Goal: Task Accomplishment & Management: Use online tool/utility

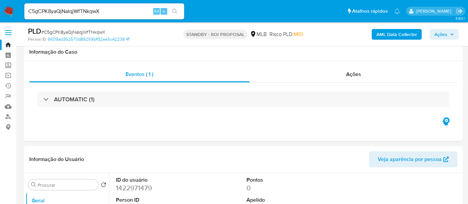
select select "10"
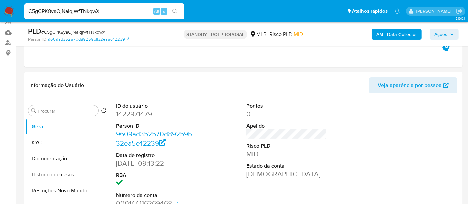
drag, startPoint x: 114, startPoint y: 13, endPoint x: 0, endPoint y: 9, distance: 114.1
click at [0, 9] on nav "Pausado Ver notificaciones C5gCPK8yaQjNaIqjWfTNkqwX Alt s Atalhos rápidos Presi…" at bounding box center [234, 11] width 468 height 22
paste input "v4P2TMyXiQjKbC9u2TkLyAN5"
type input "v4P2TMyXiQjKbC9u2TkLyAN5"
click at [177, 11] on icon "search-icon" at bounding box center [174, 11] width 5 height 5
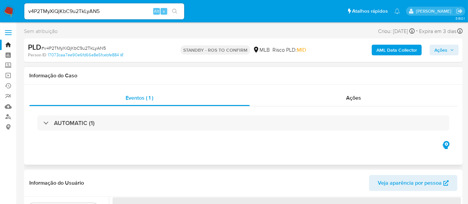
select select "10"
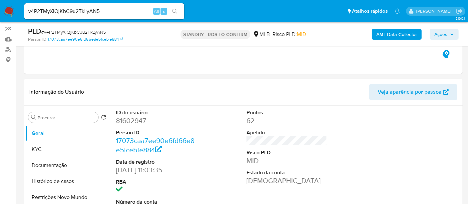
scroll to position [74, 0]
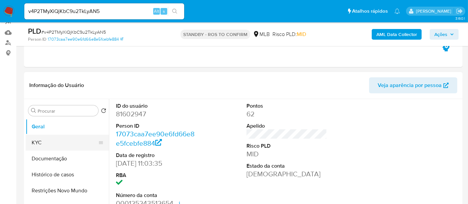
drag, startPoint x: 44, startPoint y: 144, endPoint x: 88, endPoint y: 143, distance: 43.4
click at [44, 144] on button "KYC" at bounding box center [65, 143] width 78 height 16
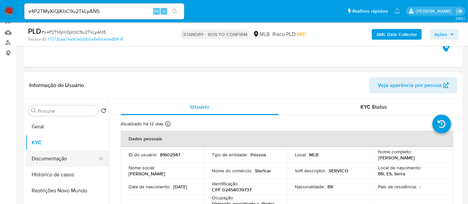
click at [46, 156] on button "Documentação" at bounding box center [65, 159] width 78 height 16
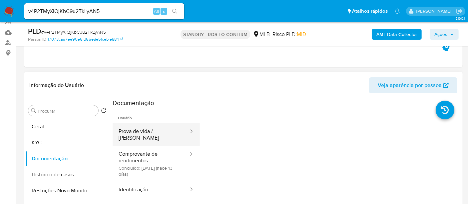
click at [156, 131] on button "Prova de vida / Selfie" at bounding box center [151, 134] width 77 height 23
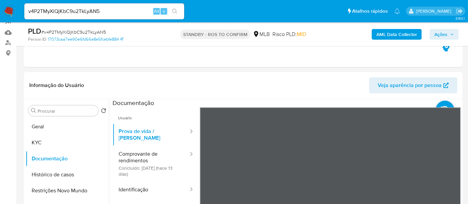
scroll to position [134, 0]
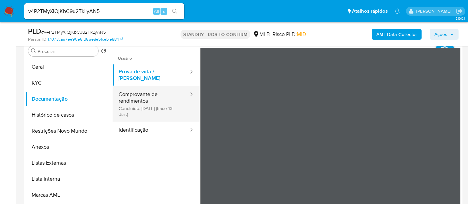
click at [130, 93] on button "Comprovante de rendimentos Concluído: 09/09/2025 (hace 13 días)" at bounding box center [151, 103] width 77 height 35
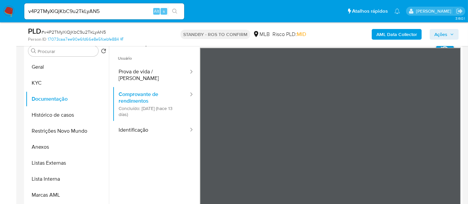
click at [143, 122] on button "Identificação" at bounding box center [151, 130] width 77 height 17
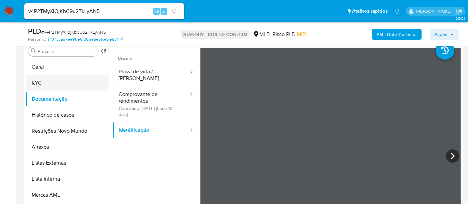
click at [38, 81] on button "KYC" at bounding box center [65, 83] width 78 height 16
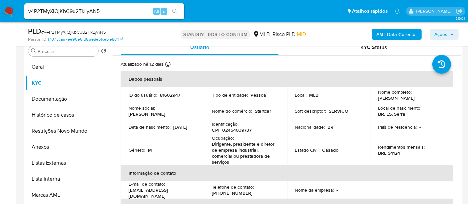
drag, startPoint x: 38, startPoint y: 98, endPoint x: 129, endPoint y: 116, distance: 92.1
click at [38, 98] on button "Documentação" at bounding box center [67, 99] width 83 height 16
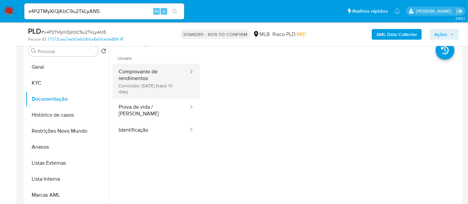
click at [139, 75] on button "Comprovante de rendimentos Concluído: 09/09/2025 (hace 13 días)" at bounding box center [151, 81] width 77 height 35
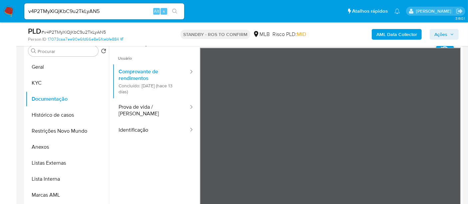
drag, startPoint x: 51, startPoint y: 83, endPoint x: 85, endPoint y: 85, distance: 34.1
click at [52, 83] on button "KYC" at bounding box center [65, 83] width 78 height 16
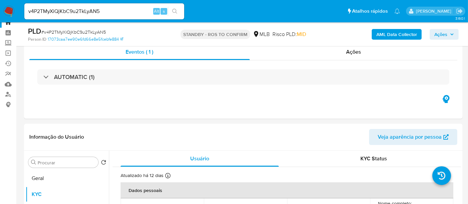
scroll to position [0, 0]
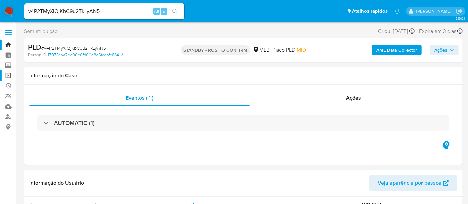
click at [9, 73] on link "Operações em massa" at bounding box center [39, 75] width 79 height 10
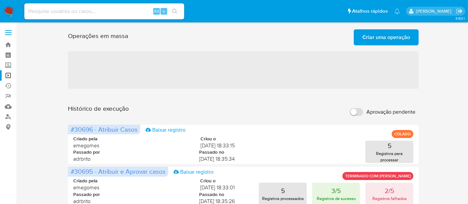
click at [396, 36] on span "Criar uma operação" at bounding box center [387, 37] width 48 height 15
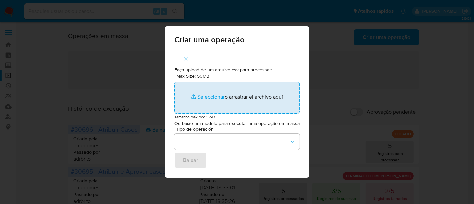
click at [207, 94] on input "Max Size: 50MB Seleccionar archivos" at bounding box center [236, 98] width 125 height 32
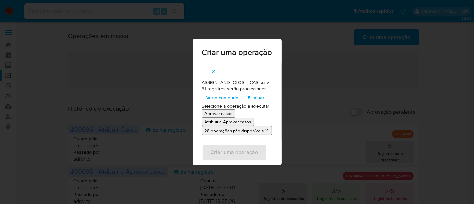
click at [235, 121] on p "Atribuir e Aprovar casos" at bounding box center [228, 122] width 47 height 6
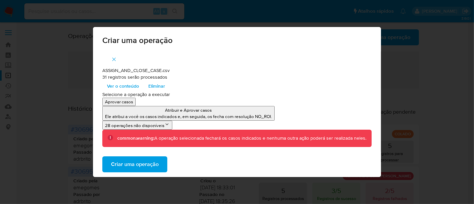
click at [144, 167] on span "Criar uma operação" at bounding box center [135, 164] width 48 height 15
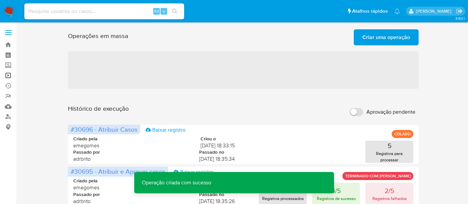
drag, startPoint x: 6, startPoint y: 72, endPoint x: 17, endPoint y: 73, distance: 10.4
click at [6, 72] on link "Operações em massa" at bounding box center [39, 75] width 79 height 10
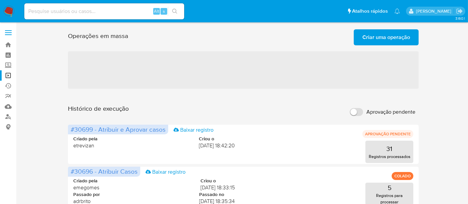
click at [390, 39] on span "Criar uma operação" at bounding box center [387, 37] width 48 height 15
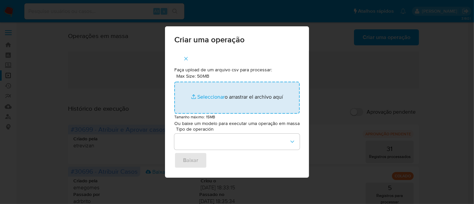
click at [205, 96] on input "Max Size: 50MB Seleccionar archivos" at bounding box center [236, 98] width 125 height 32
type input "C:\fakepath\ASSIGN_CASE (4).csv"
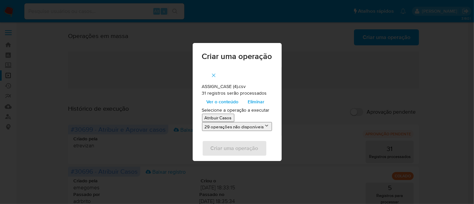
click at [221, 119] on p "Atribuir Casos" at bounding box center [218, 118] width 27 height 6
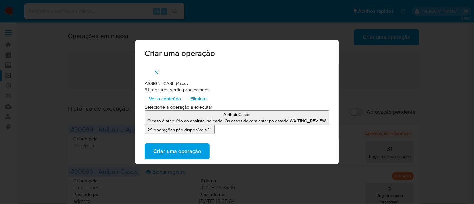
click at [181, 150] on span "Criar uma operação" at bounding box center [177, 151] width 48 height 15
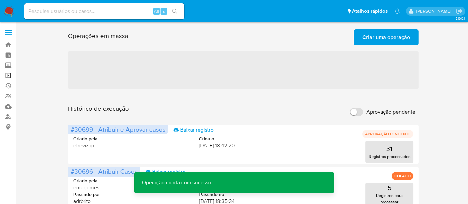
click at [9, 72] on link "Operações em massa" at bounding box center [39, 75] width 79 height 10
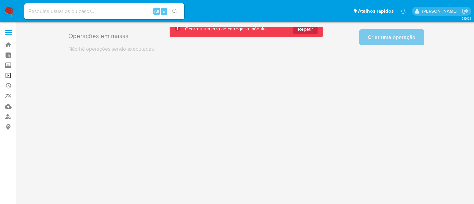
drag, startPoint x: 7, startPoint y: 76, endPoint x: 15, endPoint y: 77, distance: 7.7
click at [7, 76] on link "Operações em massa" at bounding box center [39, 75] width 79 height 10
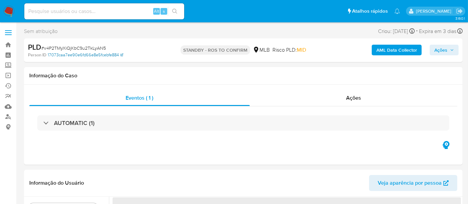
select select "10"
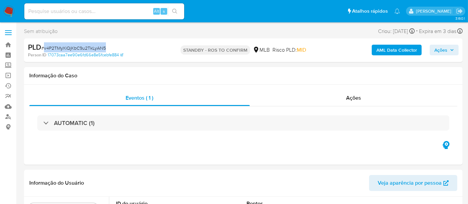
drag, startPoint x: 45, startPoint y: 46, endPoint x: 105, endPoint y: 49, distance: 60.1
click at [105, 49] on span "# v4P2TMyXiQjKbC9u2TkLyAN5" at bounding box center [73, 48] width 65 height 7
copy span "v4P2TMyXiQjKbC9u2TkLyAN5"
click at [353, 97] on span "Ações" at bounding box center [353, 98] width 15 height 8
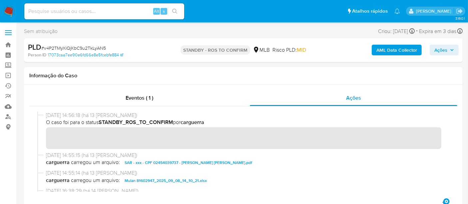
drag, startPoint x: 146, startPoint y: 59, endPoint x: 131, endPoint y: 66, distance: 17.4
click at [146, 59] on div "PLD # v4P2TMyXiQjKbC9u2TkLyAN5 Person ID 17073caa7ee90e6fd66e8e5fcebfe884 STAND…" at bounding box center [243, 50] width 439 height 24
drag, startPoint x: 45, startPoint y: 47, endPoint x: 70, endPoint y: 48, distance: 25.0
click at [70, 48] on span "# v4P2TMyXiQjKbC9u2TkLyAN5" at bounding box center [73, 48] width 65 height 7
click at [85, 41] on div "PLD # v4P2TMyXiQjKbC9u2TkLyAN5 Person ID 17073caa7ee90e6fd66e8e5fcebfe884 STAND…" at bounding box center [243, 50] width 439 height 24
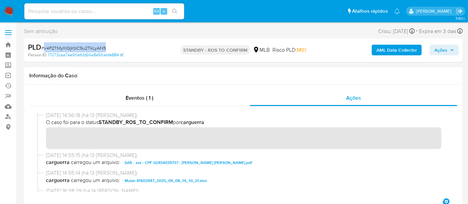
drag, startPoint x: 45, startPoint y: 47, endPoint x: 105, endPoint y: 50, distance: 59.8
click at [105, 50] on span "# v4P2TMyXiQjKbC9u2TkLyAN5" at bounding box center [73, 48] width 65 height 7
copy span "v4P2TMyXiQjKbC9u2TkLyAN5"
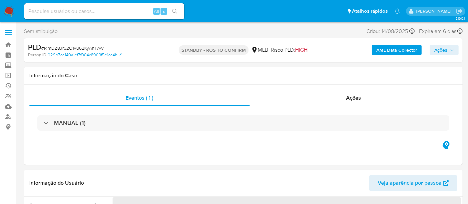
select select "10"
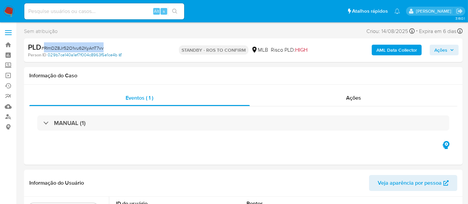
drag, startPoint x: 44, startPoint y: 48, endPoint x: 104, endPoint y: 52, distance: 59.8
click at [104, 52] on div "PLD # RImDZ8Jr52O1vu62KyAnT7vv Person ID 029b7ce140a1ef7f004c8963f5e1ce4b" at bounding box center [99, 50] width 142 height 16
copy span "RImDZ8Jr52O1vu62KyAnT7vv"
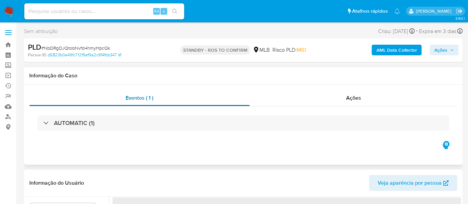
select select "10"
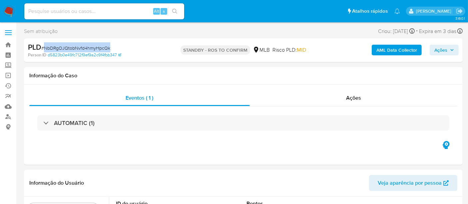
drag, startPoint x: 45, startPoint y: 47, endPoint x: 110, endPoint y: 50, distance: 65.1
click at [110, 50] on div "PLD # NbDRgOJQtobNvfd4hmyHpcQk" at bounding box center [98, 47] width 141 height 10
copy span "NbDRgOJQtobNvfd4hmyHpcQk"
click at [102, 11] on input at bounding box center [104, 11] width 160 height 9
paste input "NbDRgOJQtobNvfd4hmyHpcQk"
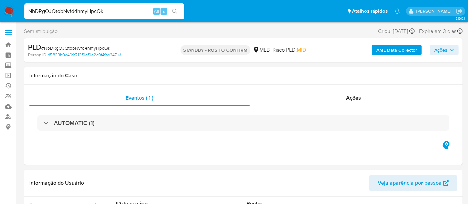
type input "NbDRgOJQtobNvfd4hmyHpcQk"
click at [176, 7] on button "search-icon" at bounding box center [175, 11] width 14 height 9
drag, startPoint x: 45, startPoint y: 46, endPoint x: 131, endPoint y: 62, distance: 88.2
click at [107, 47] on span "# NbDRgOJQtobNvfd4hmyHpcQk" at bounding box center [75, 48] width 69 height 7
copy span "NbDRgOJQtobNvfd4hmyHpcQk"
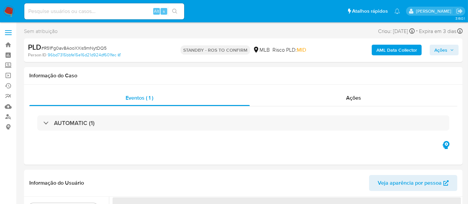
select select "10"
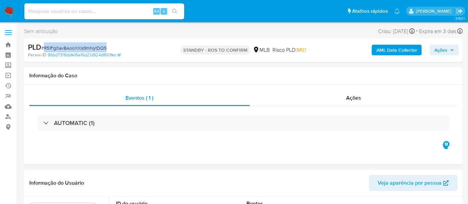
drag, startPoint x: 51, startPoint y: 47, endPoint x: 105, endPoint y: 48, distance: 54.0
click at [105, 48] on span "# R51Fg0av8AooXXis9mNytDQ5" at bounding box center [73, 48] width 65 height 7
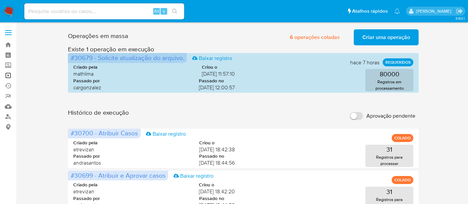
click at [7, 76] on link "Operações em massa" at bounding box center [39, 75] width 79 height 10
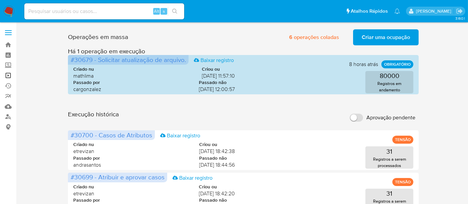
click at [10, 75] on link "Operações em massa" at bounding box center [39, 75] width 79 height 10
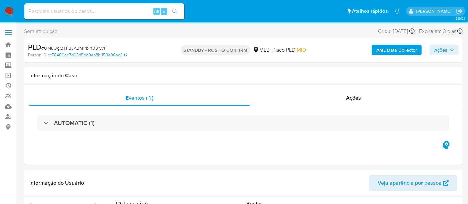
select select "10"
drag, startPoint x: 44, startPoint y: 48, endPoint x: 104, endPoint y: 49, distance: 60.0
click at [104, 49] on div "PLD # UMuUgQTFuJAunrPbln031y7i" at bounding box center [98, 47] width 141 height 10
copy span "UMuUgQTFuJAunrPbln031y7i"
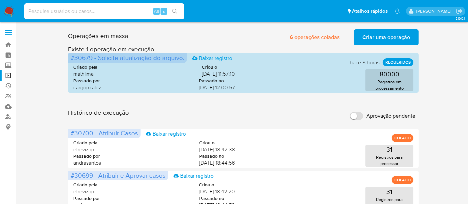
click at [72, 11] on input at bounding box center [104, 11] width 160 height 9
paste input "cAMWPcM3KvyU7GKHRR0cWnTS"
type input "cAMWPcM3KvyU7GKHRR0cWnTS"
click at [178, 7] on button "search-icon" at bounding box center [175, 11] width 14 height 9
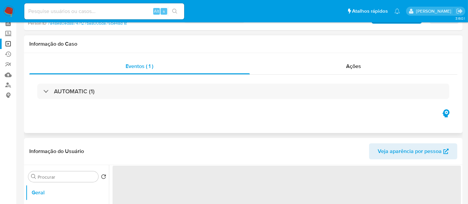
select select "10"
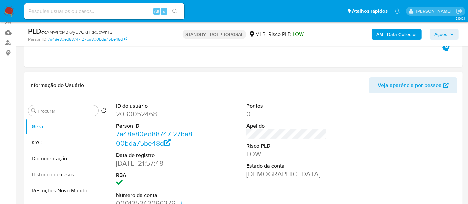
scroll to position [111, 0]
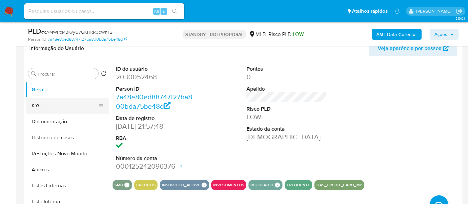
click at [54, 105] on button "KYC" at bounding box center [65, 106] width 78 height 16
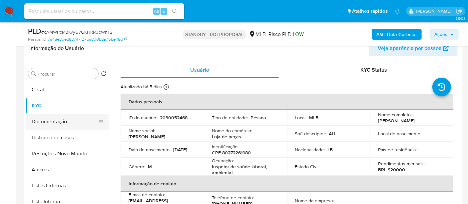
click at [50, 121] on button "Documentação" at bounding box center [65, 122] width 78 height 16
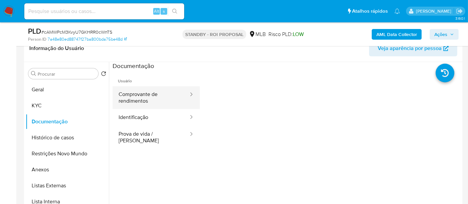
click at [157, 93] on button "Comprovante de rendimentos" at bounding box center [151, 97] width 77 height 23
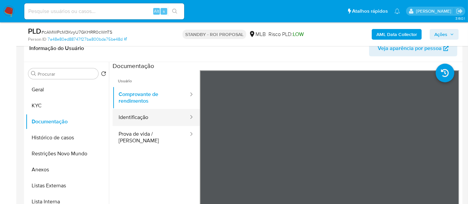
click at [145, 122] on button "Identificação" at bounding box center [151, 117] width 77 height 17
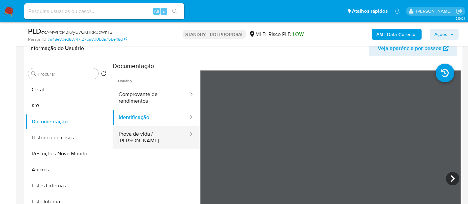
click at [143, 135] on button "Prova de vida / Selfie" at bounding box center [151, 137] width 77 height 23
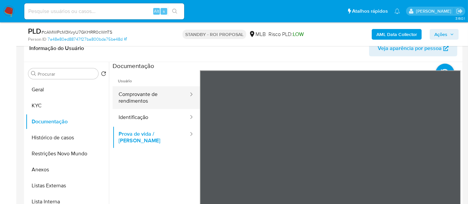
click at [136, 99] on button "Comprovante de rendimentos" at bounding box center [151, 97] width 77 height 23
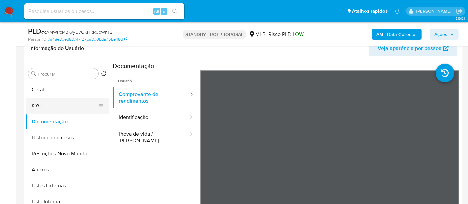
click at [35, 103] on button "KYC" at bounding box center [65, 106] width 78 height 16
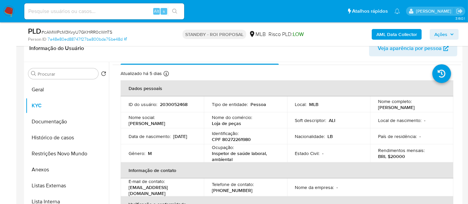
scroll to position [0, 0]
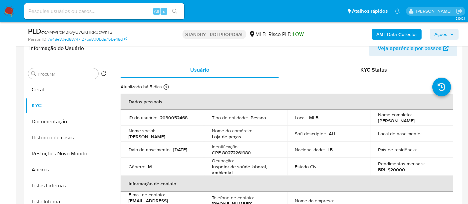
click at [115, 13] on input at bounding box center [104, 11] width 160 height 9
paste input "SO013WbInuRlihiDAiewoYHf"
type input "SO013WbInuRlihiDAiewoYHf"
click at [175, 7] on button "search-icon" at bounding box center [175, 11] width 14 height 9
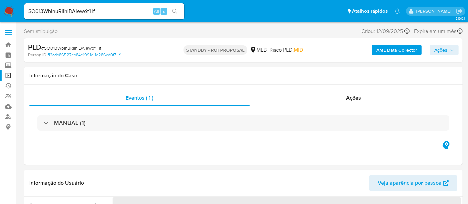
select select "10"
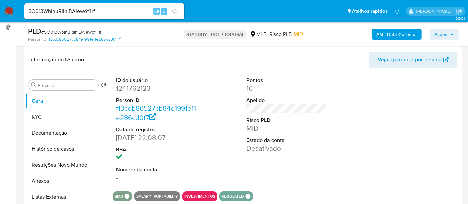
scroll to position [111, 0]
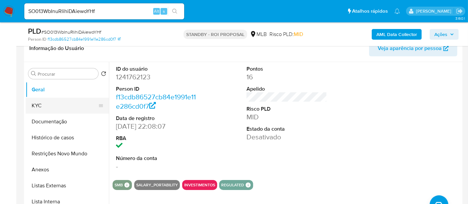
click at [46, 102] on button "KYC" at bounding box center [65, 106] width 78 height 16
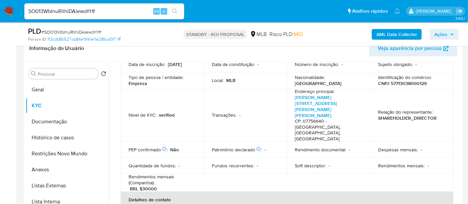
scroll to position [74, 0]
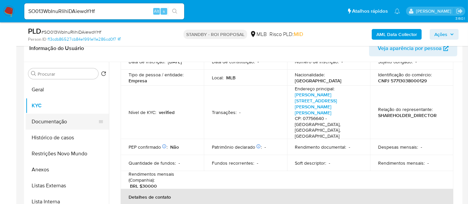
click at [49, 123] on button "Documentação" at bounding box center [65, 122] width 78 height 16
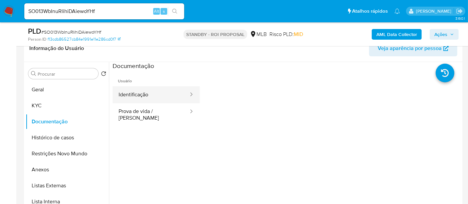
click at [154, 91] on button "Identificação" at bounding box center [151, 94] width 77 height 17
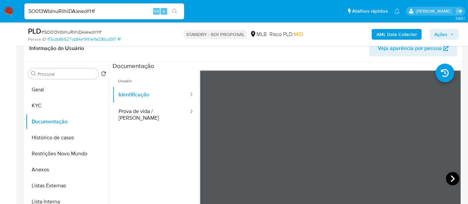
click at [446, 179] on icon at bounding box center [452, 178] width 13 height 13
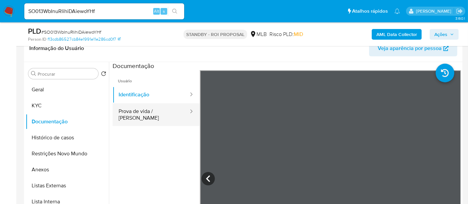
click at [142, 109] on button "Prova de vida / Selfie" at bounding box center [151, 114] width 77 height 23
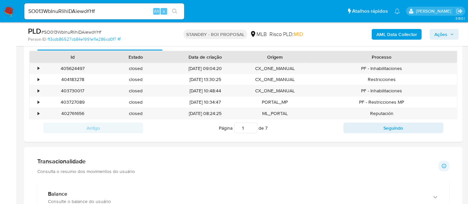
scroll to position [444, 0]
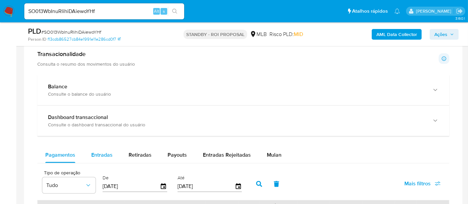
click at [95, 157] on span "Entradas" at bounding box center [101, 155] width 21 height 8
select select "10"
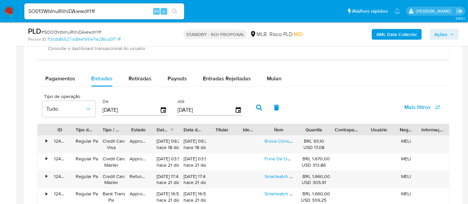
scroll to position [556, 0]
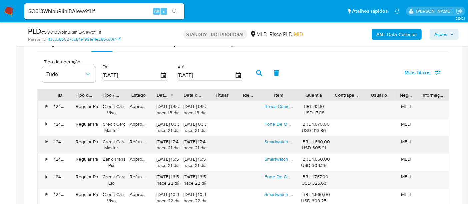
click at [280, 138] on link "Smartwatch Garmin Forerunner 245, Caixa Preta, Gps, Tela Lcd Mip, Wi-fi, Blueto…" at bounding box center [351, 141] width 172 height 7
drag, startPoint x: 107, startPoint y: 11, endPoint x: 0, endPoint y: 9, distance: 107.1
click at [0, 9] on nav "Pausado Ver notificaciones SO013WbInuRlihiDAiewoYHf Alt s Atalhos rápidos Presi…" at bounding box center [234, 11] width 468 height 22
paste input "9uMl2AJ6eLStwt7CYWe5qJXr"
type input "9uMl2AJ6eLStwt7CYWe5qJXr"
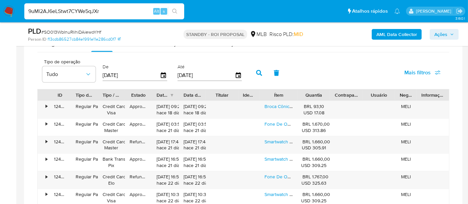
click at [176, 10] on icon "search-icon" at bounding box center [174, 11] width 5 height 5
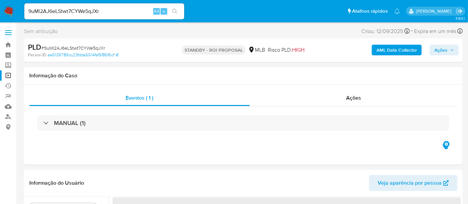
select select "10"
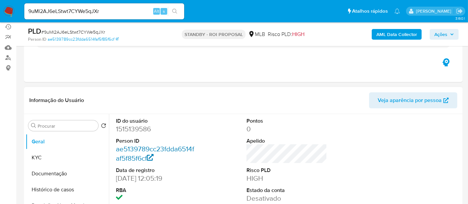
scroll to position [74, 0]
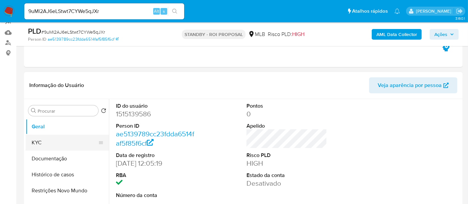
click at [46, 141] on button "KYC" at bounding box center [65, 143] width 78 height 16
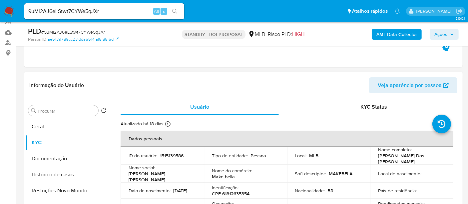
scroll to position [37, 0]
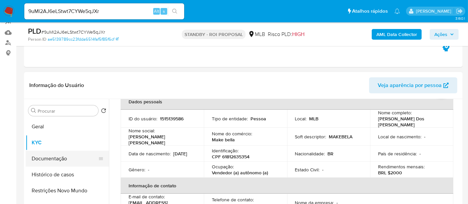
drag, startPoint x: 56, startPoint y: 157, endPoint x: 85, endPoint y: 158, distance: 28.4
click at [56, 158] on button "Documentação" at bounding box center [65, 159] width 78 height 16
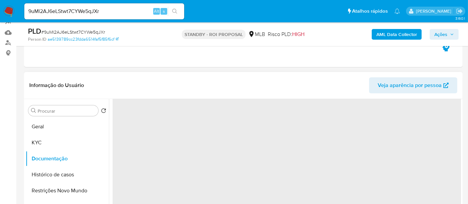
scroll to position [0, 0]
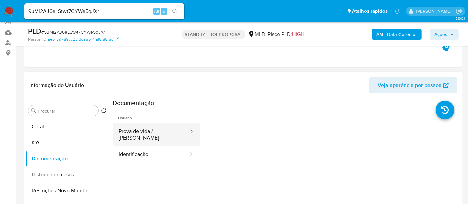
click at [160, 132] on button "Prova de vida / Selfie" at bounding box center [151, 134] width 77 height 23
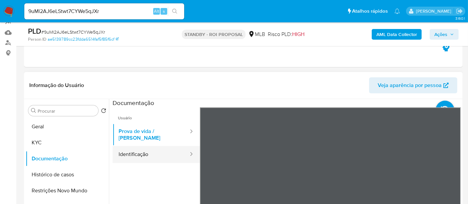
drag, startPoint x: 133, startPoint y: 148, endPoint x: 189, endPoint y: 142, distance: 56.3
click at [134, 148] on button "Identificação" at bounding box center [151, 154] width 77 height 17
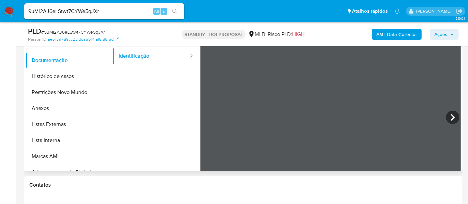
scroll to position [174, 0]
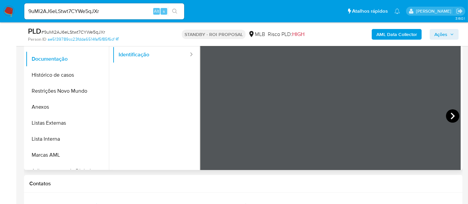
click at [447, 115] on icon at bounding box center [452, 115] width 13 height 13
click at [209, 116] on icon at bounding box center [208, 115] width 13 height 13
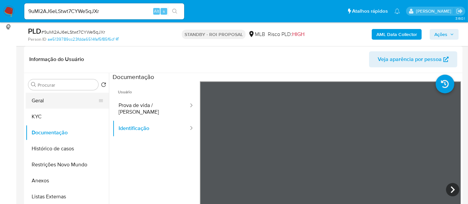
scroll to position [100, 0]
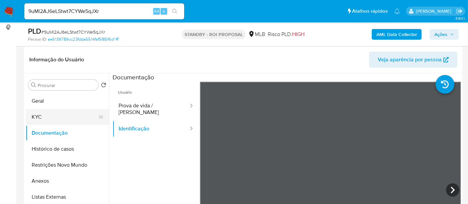
click at [45, 117] on button "KYC" at bounding box center [65, 117] width 78 height 16
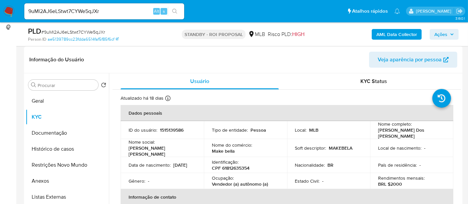
drag, startPoint x: 139, startPoint y: 165, endPoint x: 161, endPoint y: 165, distance: 22.3
click at [161, 165] on div "Data de nascimento : 15/11/2004" at bounding box center [162, 165] width 67 height 6
copy p "15/11/2004"
click at [46, 97] on button "Geral" at bounding box center [65, 101] width 78 height 16
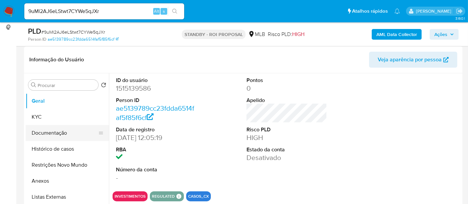
drag, startPoint x: 54, startPoint y: 132, endPoint x: 97, endPoint y: 131, distance: 42.3
click at [54, 132] on button "Documentação" at bounding box center [65, 133] width 78 height 16
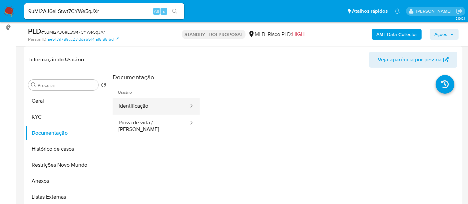
click at [138, 108] on button "Identificação" at bounding box center [151, 106] width 77 height 17
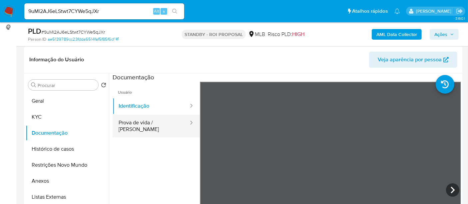
click at [141, 126] on button "Prova de vida / Selfie" at bounding box center [151, 126] width 77 height 23
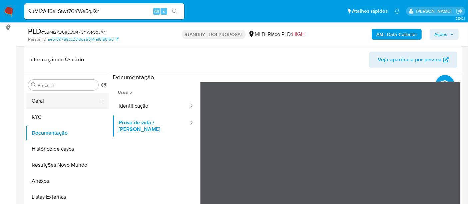
drag, startPoint x: 133, startPoint y: 108, endPoint x: 97, endPoint y: 106, distance: 35.7
click at [132, 108] on button "Identificação" at bounding box center [151, 106] width 77 height 17
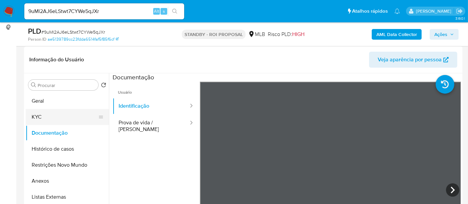
drag, startPoint x: 50, startPoint y: 114, endPoint x: 60, endPoint y: 114, distance: 9.3
click at [51, 114] on button "KYC" at bounding box center [65, 117] width 78 height 16
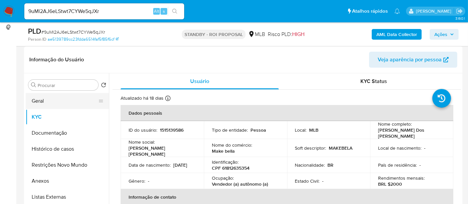
click at [46, 99] on button "Geral" at bounding box center [65, 101] width 78 height 16
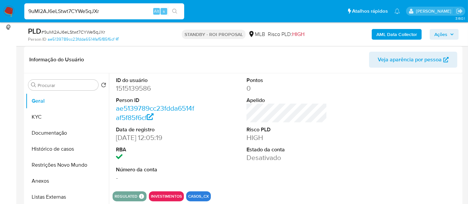
drag, startPoint x: 117, startPoint y: 9, endPoint x: 0, endPoint y: 9, distance: 117.0
click at [0, 9] on nav "Pausado Ver notificaciones 9uMl2AJ6eLStwt7CYWe5qJXr Alt s Atalhos rápidos Presi…" at bounding box center [234, 11] width 468 height 22
paste input "WXwge51aJiZOb310SzwiLrQ"
type input "9WXwge51aJiZOb310SzwiLrQ"
click at [175, 9] on icon "search-icon" at bounding box center [174, 11] width 5 height 5
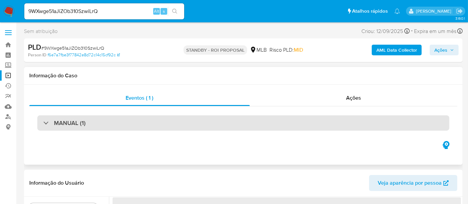
select select "10"
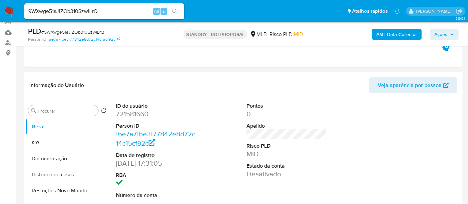
scroll to position [111, 0]
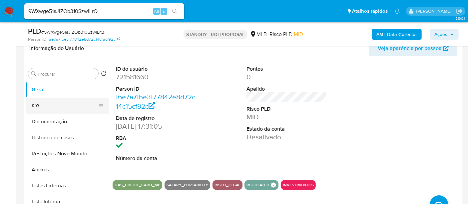
click at [37, 107] on button "KYC" at bounding box center [65, 106] width 78 height 16
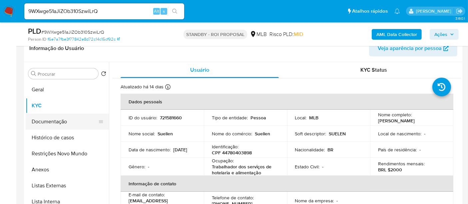
click at [48, 121] on button "Documentação" at bounding box center [65, 122] width 78 height 16
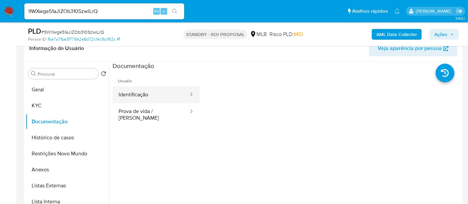
click at [135, 95] on button "Identificação" at bounding box center [151, 94] width 77 height 17
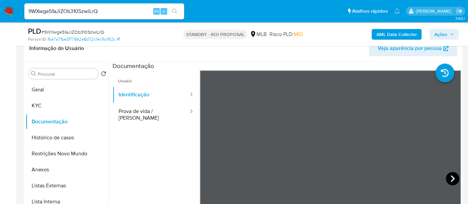
click at [449, 177] on icon at bounding box center [452, 178] width 13 height 13
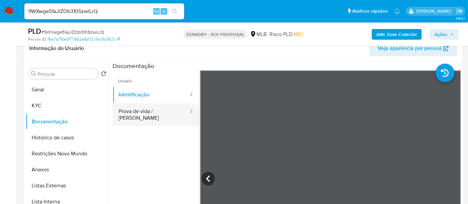
click at [135, 109] on button "Prova de vida / Selfie" at bounding box center [151, 114] width 77 height 23
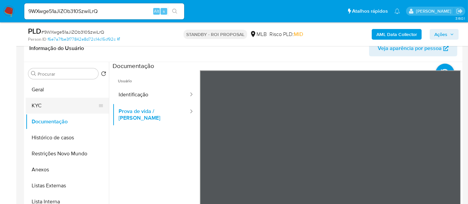
click at [45, 105] on button "KYC" at bounding box center [65, 106] width 78 height 16
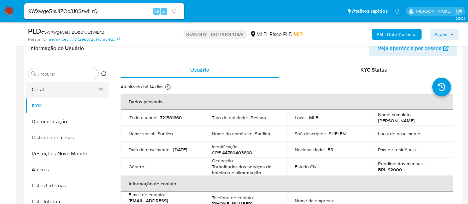
click at [46, 88] on button "Geral" at bounding box center [65, 90] width 78 height 16
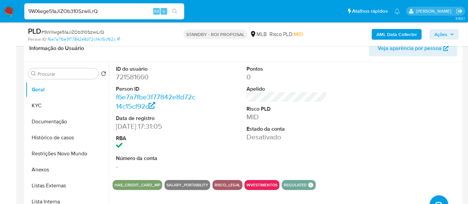
paste input "iX4snWEhs6JIUC7erGmYPGXT"
type input "iX4snWEhs6JIUC7erGmYPGXT"
click at [174, 14] on icon "search-icon" at bounding box center [174, 11] width 5 height 5
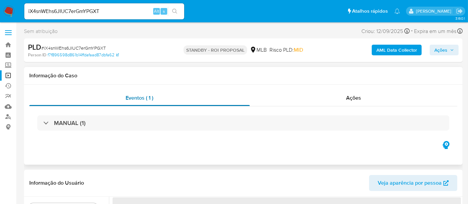
select select "10"
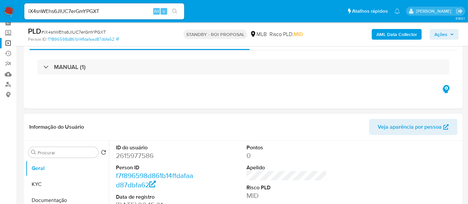
scroll to position [74, 0]
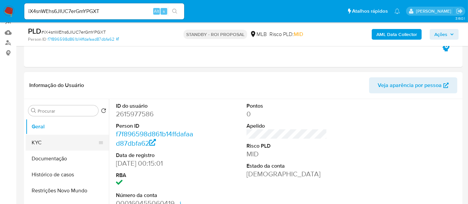
click at [44, 144] on button "KYC" at bounding box center [65, 143] width 78 height 16
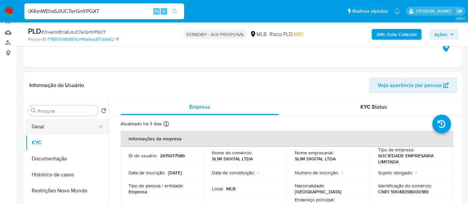
drag, startPoint x: 47, startPoint y: 125, endPoint x: 71, endPoint y: 124, distance: 24.4
click at [47, 126] on button "Geral" at bounding box center [65, 127] width 78 height 16
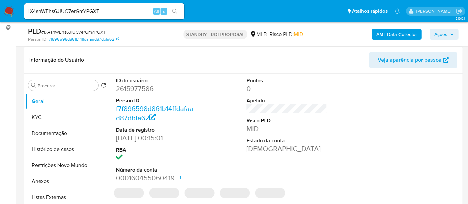
scroll to position [111, 0]
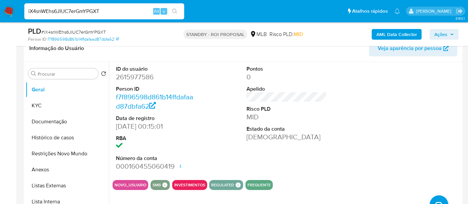
drag, startPoint x: 114, startPoint y: 12, endPoint x: 0, endPoint y: 14, distance: 114.4
click at [0, 14] on nav "Pausado Ver notificaciones iX4snWEhs6JIUC7erGmYPGXT Alt s Atalhos rápidos Presi…" at bounding box center [234, 11] width 468 height 22
paste input "BgvBL76shJmd9OVkGVSWUQzN"
type input "BgvBL76shJmd9OVkGVSWUQzN"
click at [174, 9] on icon "search-icon" at bounding box center [174, 11] width 5 height 5
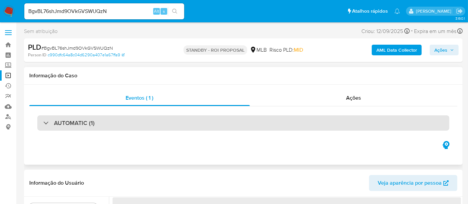
select select "10"
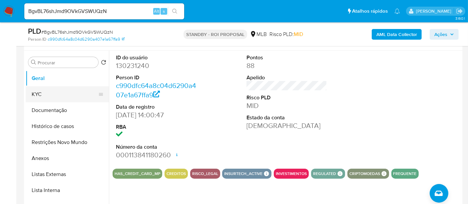
scroll to position [111, 0]
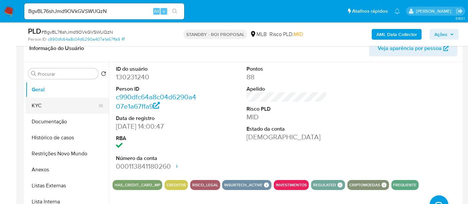
click at [36, 106] on button "KYC" at bounding box center [65, 106] width 78 height 16
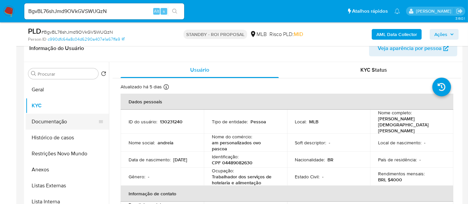
drag, startPoint x: 63, startPoint y: 122, endPoint x: 69, endPoint y: 121, distance: 6.8
click at [62, 122] on button "Documentação" at bounding box center [65, 122] width 78 height 16
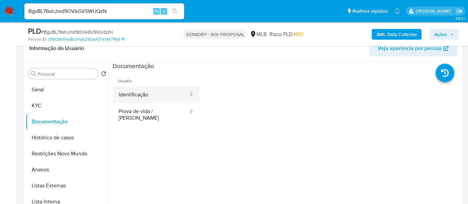
click at [154, 93] on button "Identificação" at bounding box center [151, 94] width 77 height 17
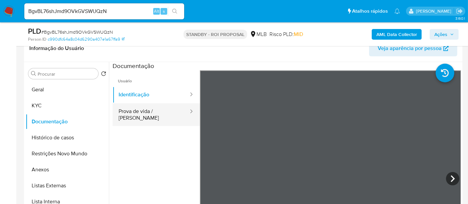
drag, startPoint x: 154, startPoint y: 113, endPoint x: 157, endPoint y: 112, distance: 3.8
click at [153, 113] on button "Prova de vida / Selfie" at bounding box center [151, 114] width 77 height 23
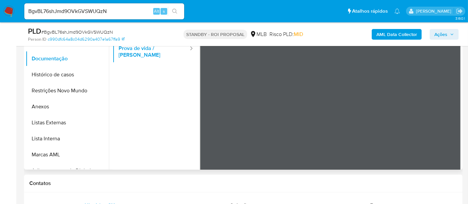
scroll to position [100, 0]
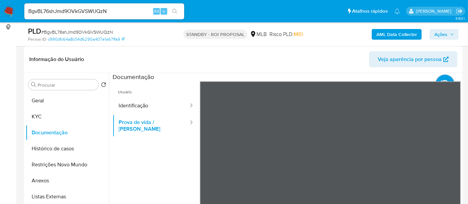
drag, startPoint x: 48, startPoint y: 149, endPoint x: 264, endPoint y: 151, distance: 216.1
click at [48, 149] on button "Histórico de casos" at bounding box center [67, 149] width 83 height 16
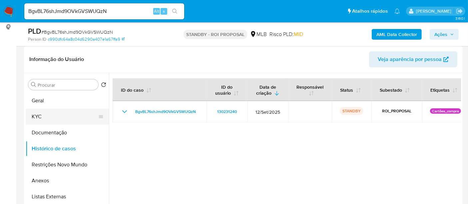
click at [31, 113] on button "KYC" at bounding box center [65, 117] width 78 height 16
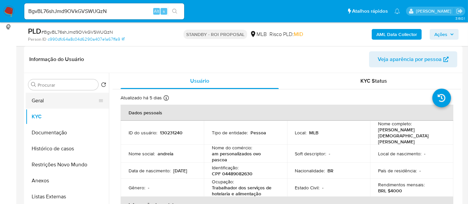
click at [49, 99] on button "Geral" at bounding box center [65, 101] width 78 height 16
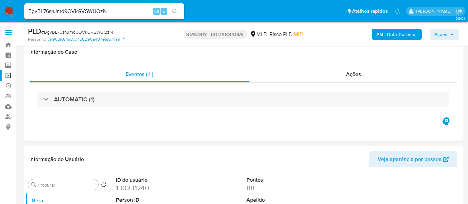
select select "10"
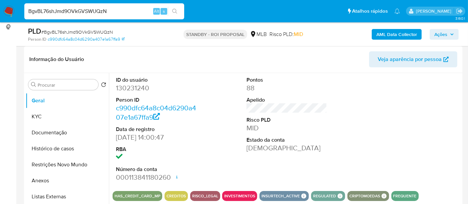
drag, startPoint x: 110, startPoint y: 13, endPoint x: 0, endPoint y: 13, distance: 110.4
click at [0, 13] on nav "Pausado Ver notificaciones BgvBL76shJmd9OVkGVSWUQzN Alt s Atalhos rápidos Presi…" at bounding box center [234, 11] width 468 height 22
click at [119, 10] on input "BgvBL76shJmd9OVkGVSWUQzN" at bounding box center [104, 11] width 160 height 9
drag, startPoint x: 119, startPoint y: 10, endPoint x: 0, endPoint y: 7, distance: 119.4
click at [0, 7] on nav "Pausado Ver notificaciones BgvBL76shJmd9OVkGVSWUQzN Alt s Atalhos rápidos Presi…" at bounding box center [234, 11] width 468 height 22
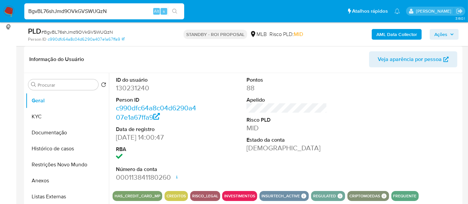
paste input "jrZDL3eS1ZJOza75eCFFfedi"
type input "jrZDL3eS1ZJOza75eCFFfedi"
click at [178, 8] on button "search-icon" at bounding box center [175, 11] width 14 height 9
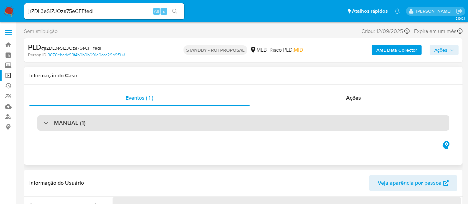
select select "10"
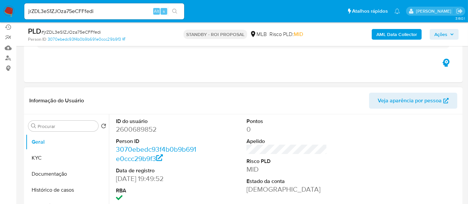
scroll to position [74, 0]
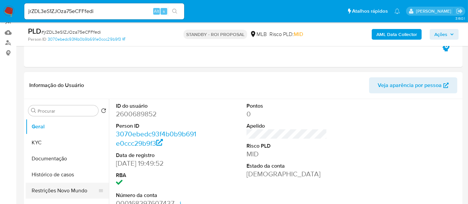
click at [68, 189] on button "Restrições Novo Mundo" at bounding box center [65, 191] width 78 height 16
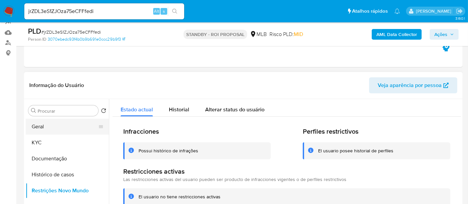
click at [40, 126] on button "Geral" at bounding box center [65, 127] width 78 height 16
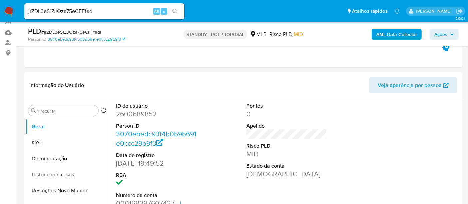
click at [8, 11] on img at bounding box center [8, 11] width 11 height 11
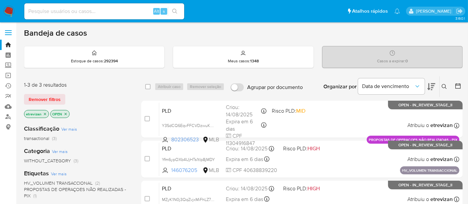
click at [11, 12] on img at bounding box center [8, 11] width 11 height 11
click at [9, 75] on link "Operações em massa" at bounding box center [39, 75] width 79 height 10
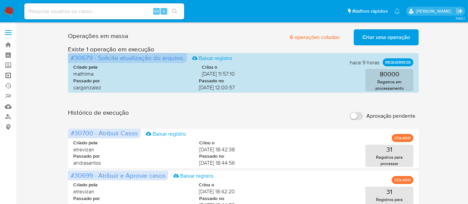
click at [7, 74] on link "Operações em massa" at bounding box center [39, 75] width 79 height 10
